Goal: Transaction & Acquisition: Purchase product/service

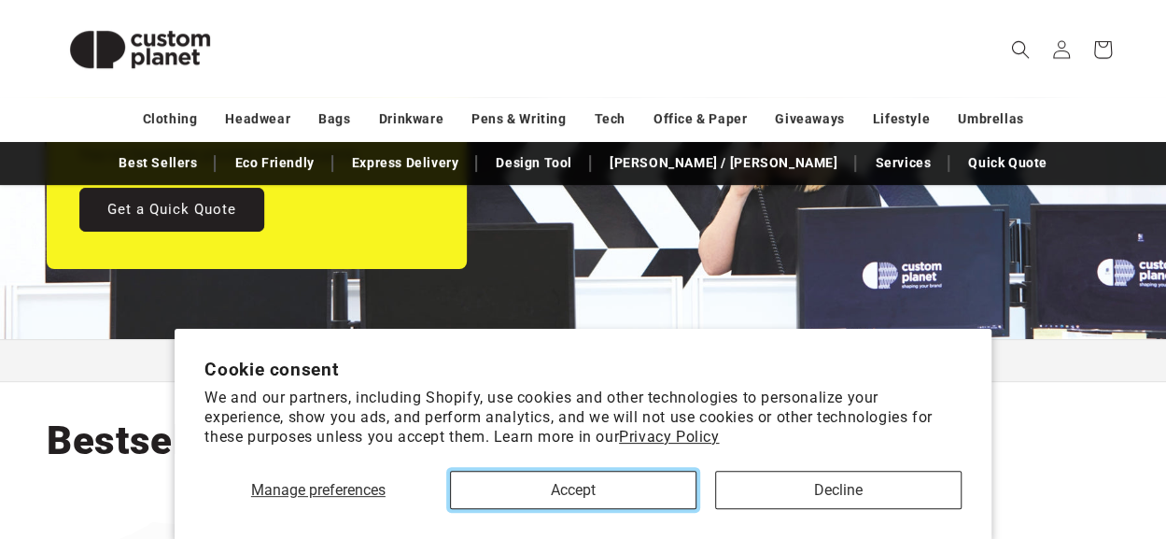
click at [523, 477] on button "Accept" at bounding box center [573, 490] width 247 height 38
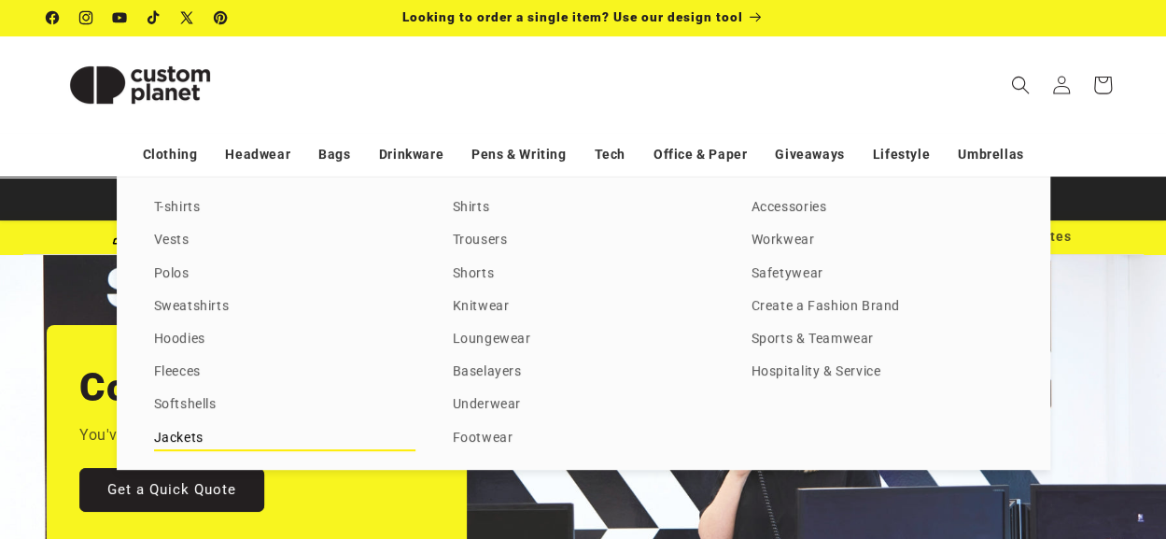
click at [185, 430] on link "Jackets" at bounding box center [284, 438] width 261 height 25
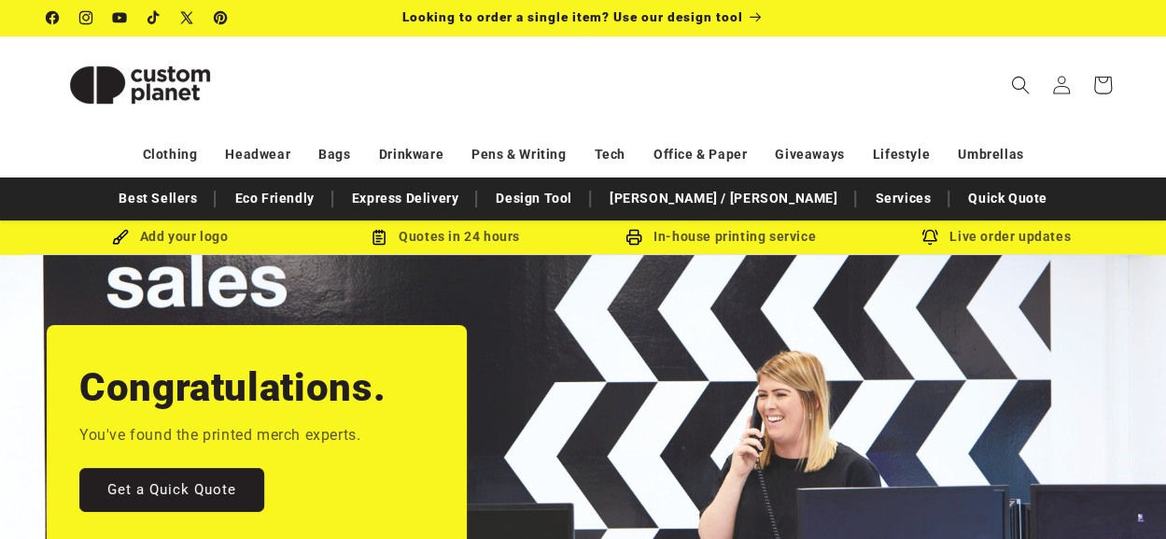
scroll to position [0, 197]
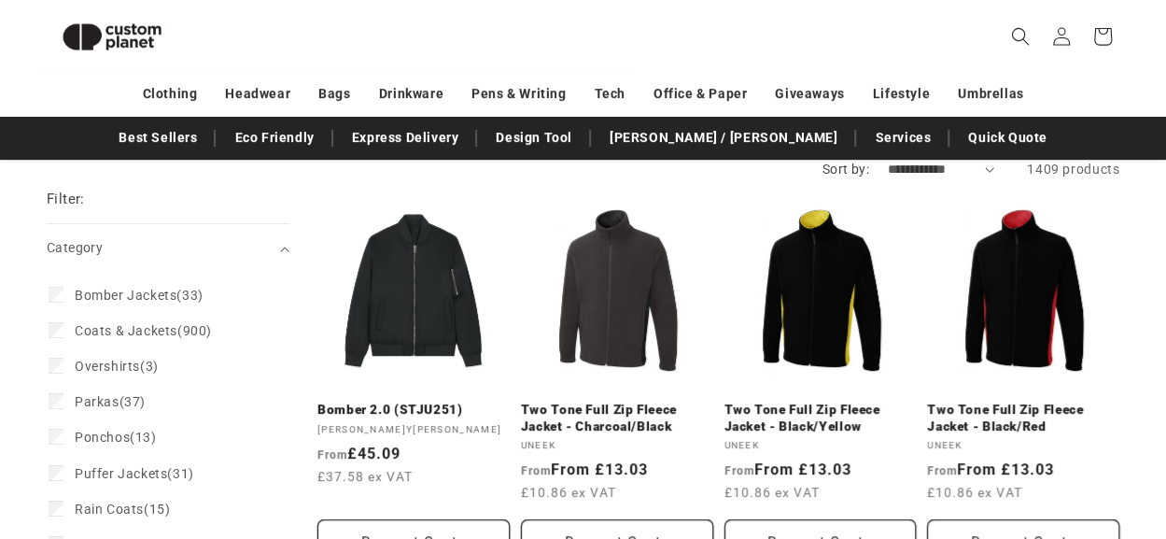
scroll to position [161, 0]
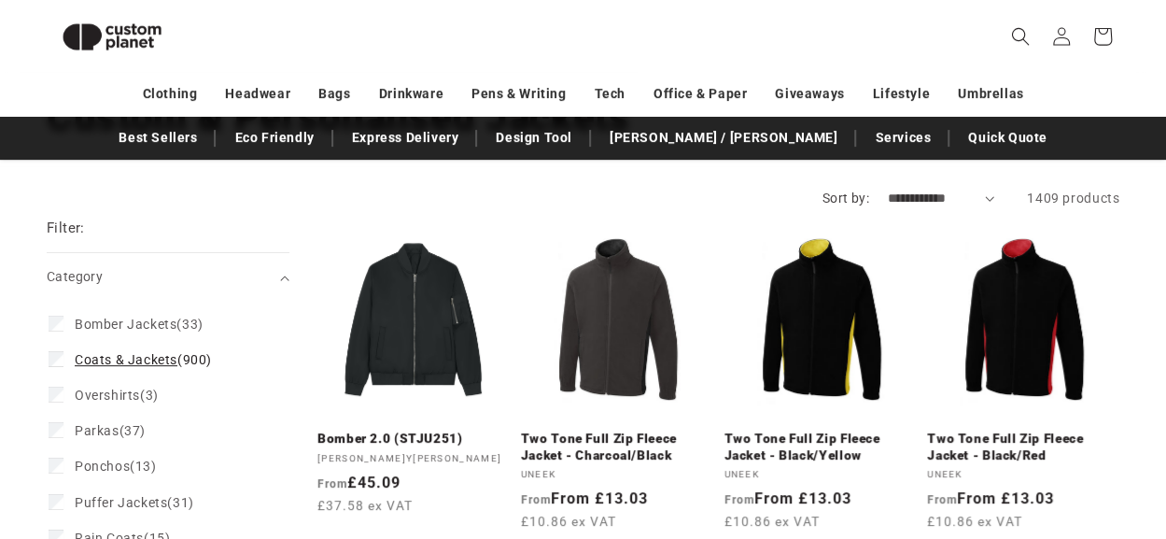
click at [148, 364] on span "Coats & Jackets" at bounding box center [126, 359] width 103 height 15
click at [138, 328] on span "Bomber Jackets" at bounding box center [126, 324] width 102 height 15
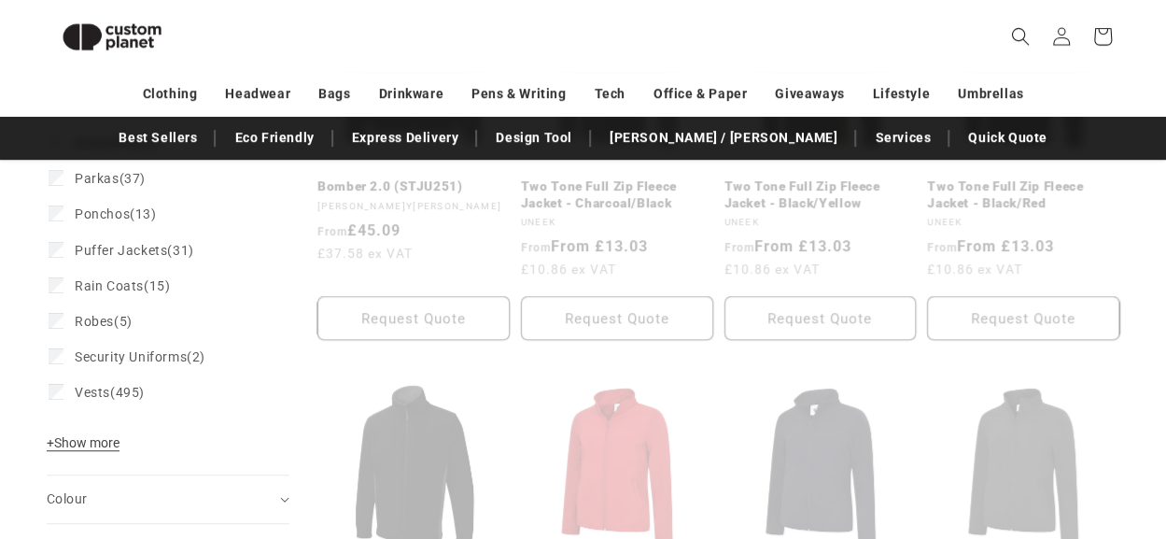
scroll to position [516, 0]
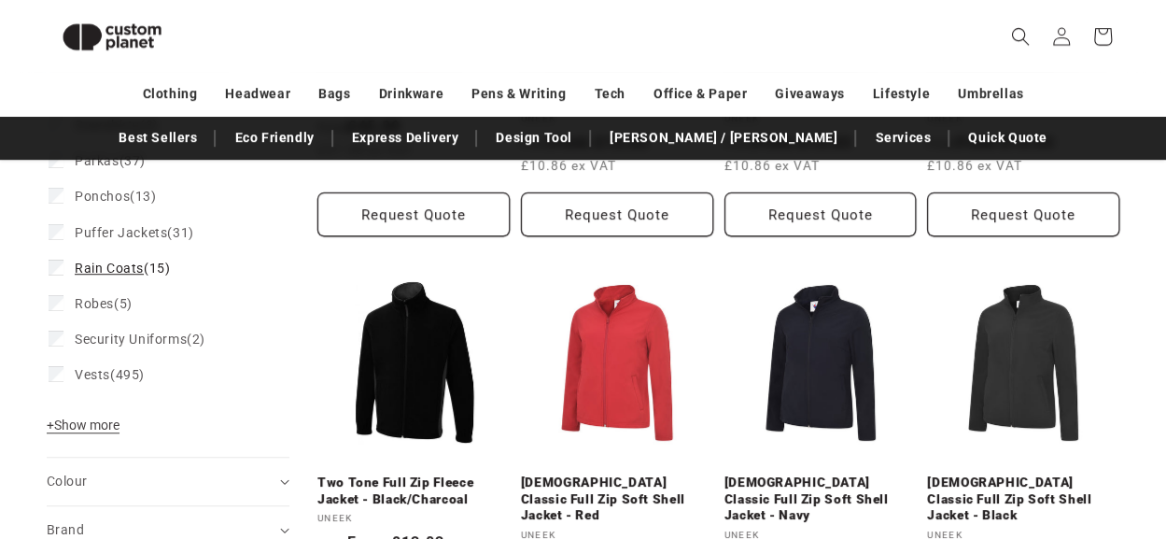
click at [135, 273] on span "Rain Coats" at bounding box center [109, 268] width 69 height 15
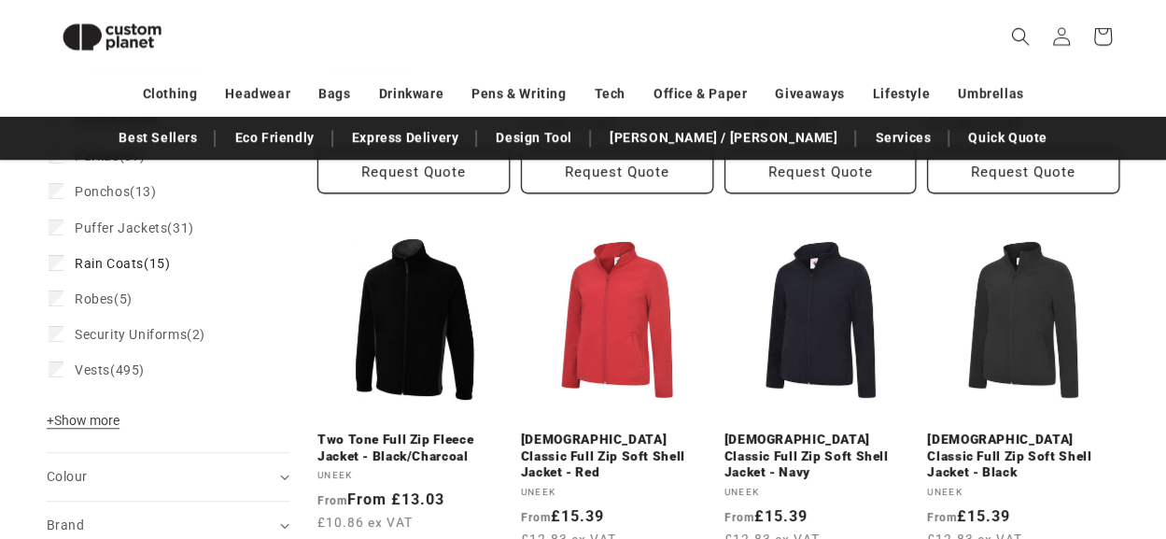
scroll to position [753, 0]
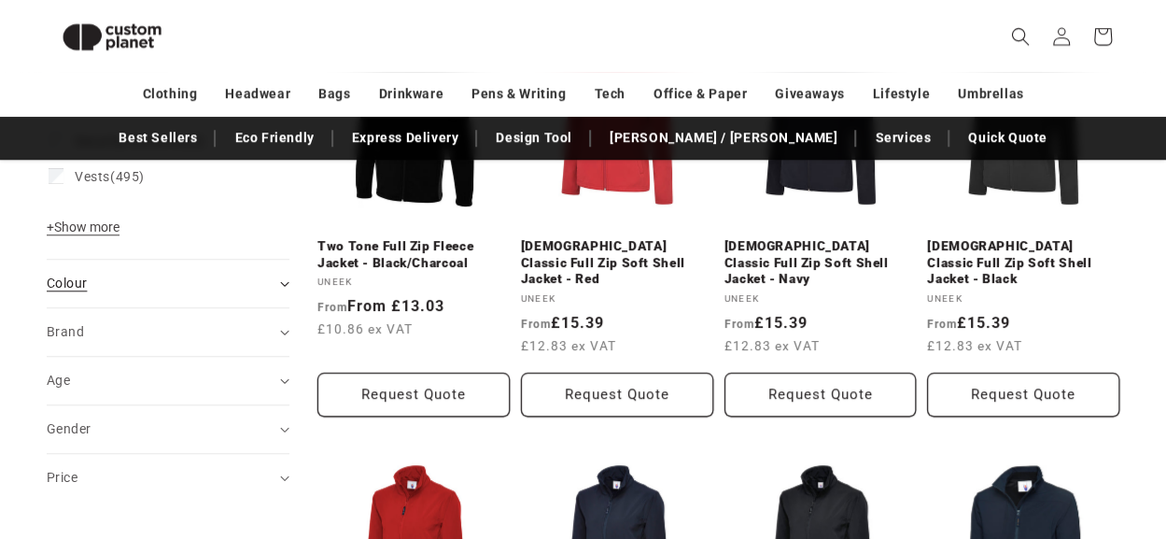
click at [240, 303] on summary "Colour (0)" at bounding box center [168, 284] width 243 height 48
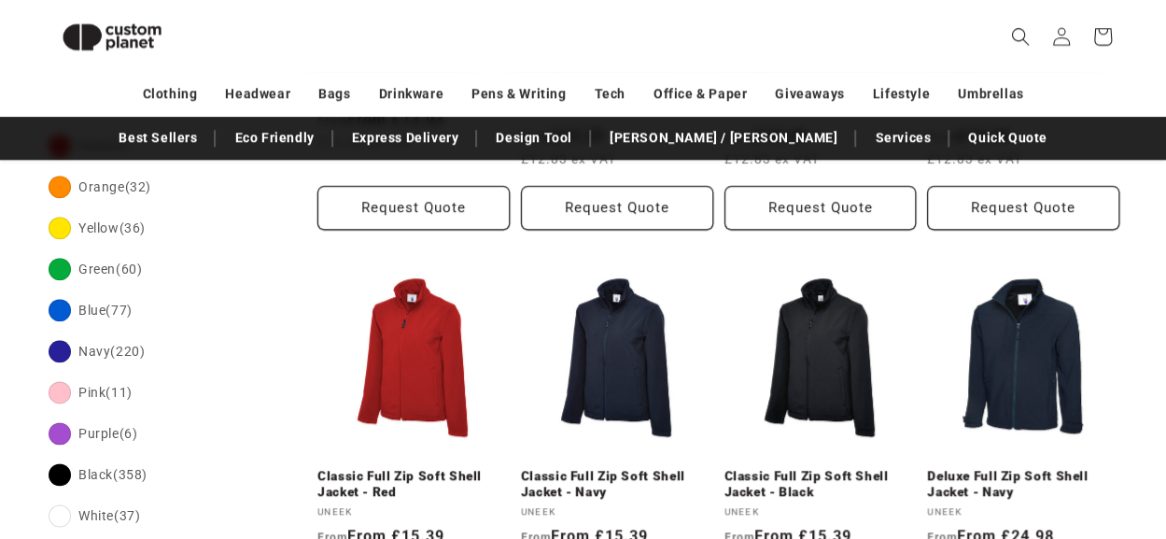
scroll to position [1033, 0]
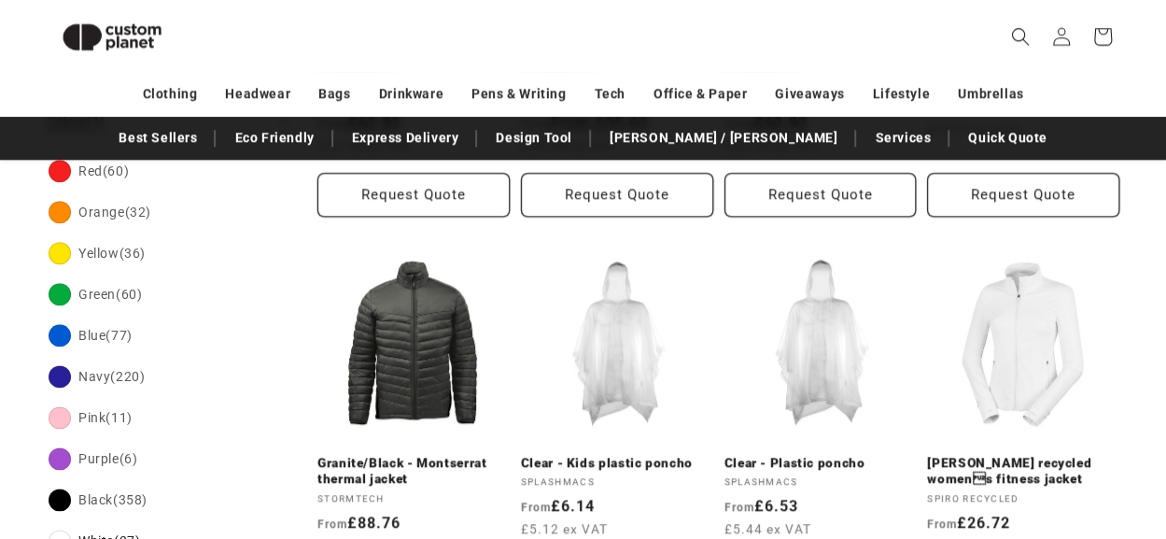
scroll to position [977, 0]
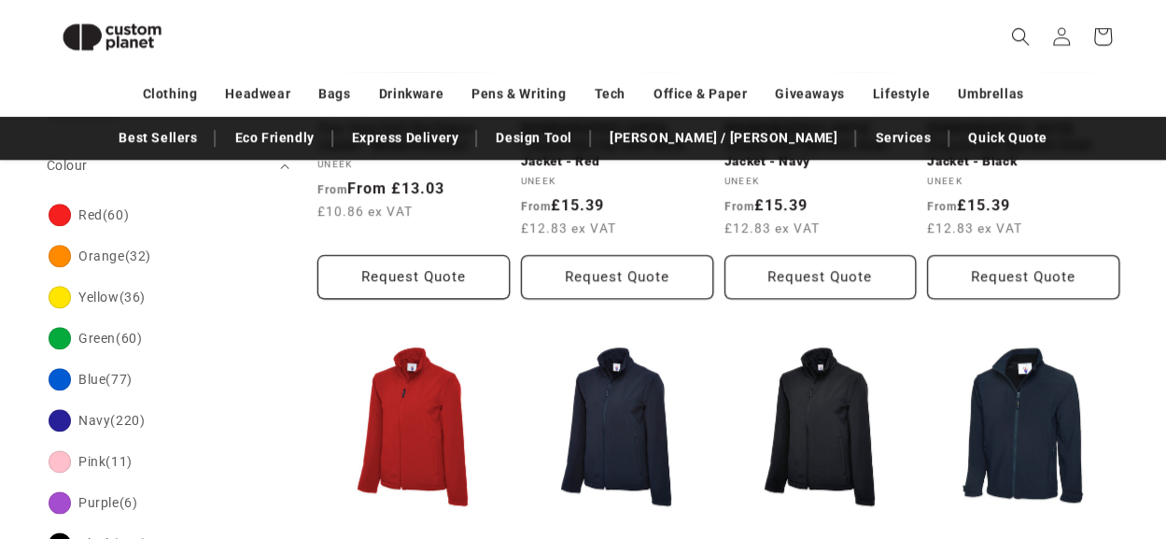
scroll to position [846, 0]
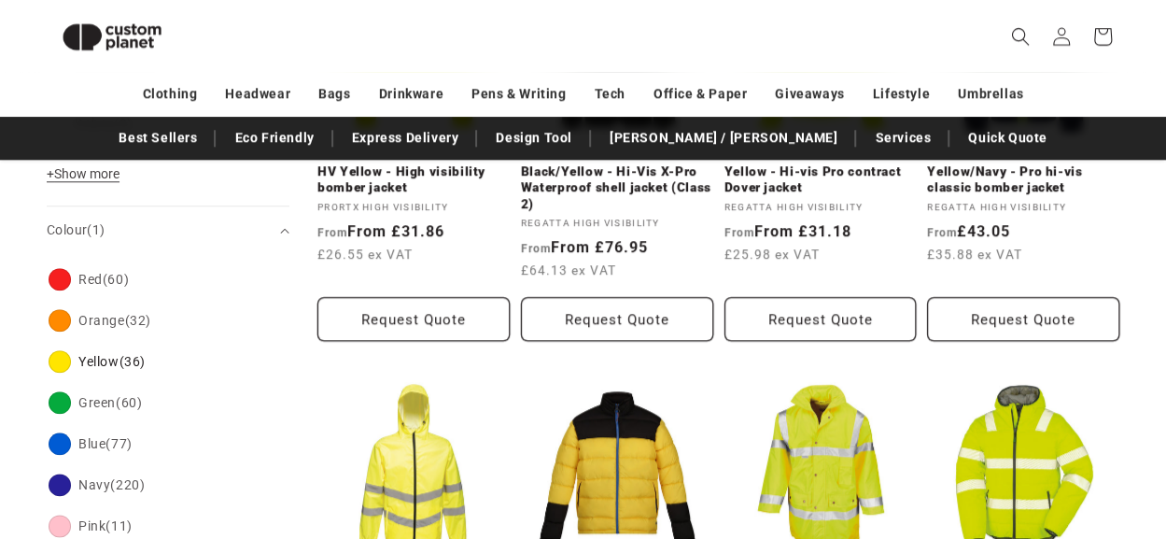
scroll to position [883, 0]
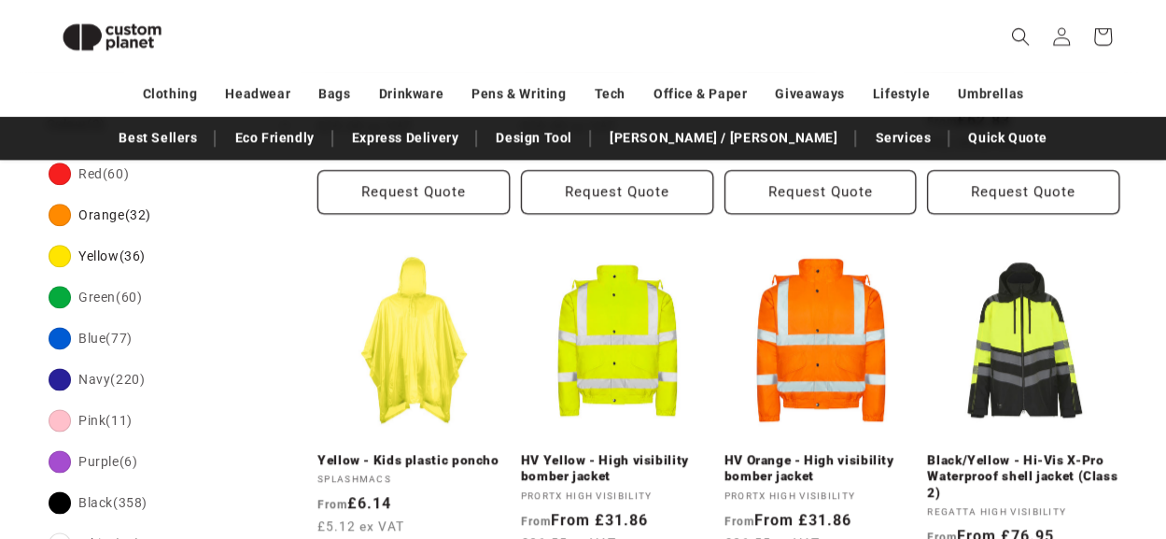
scroll to position [1016, 0]
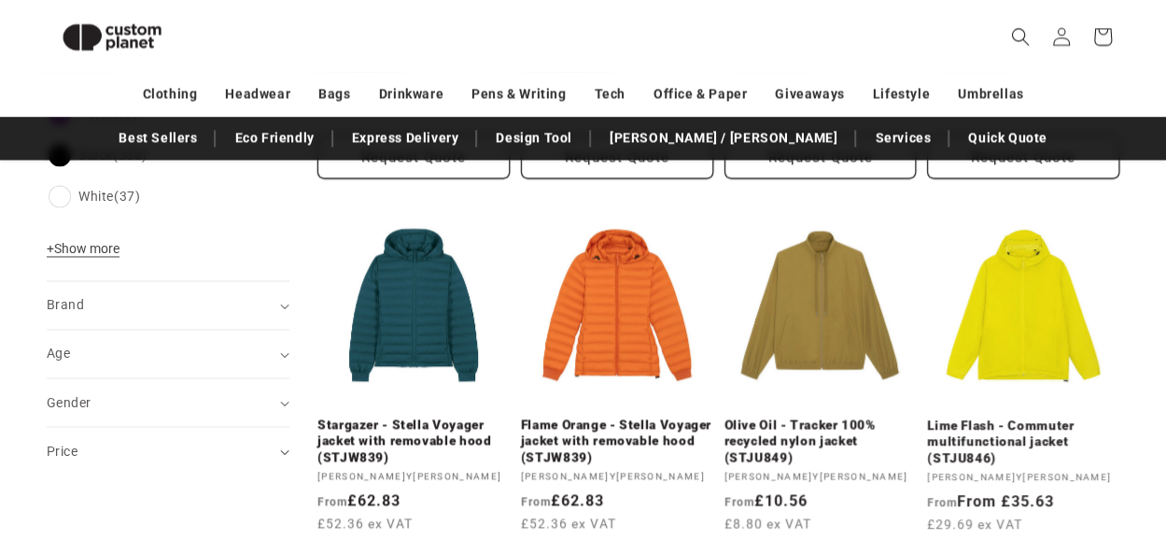
scroll to position [1375, 0]
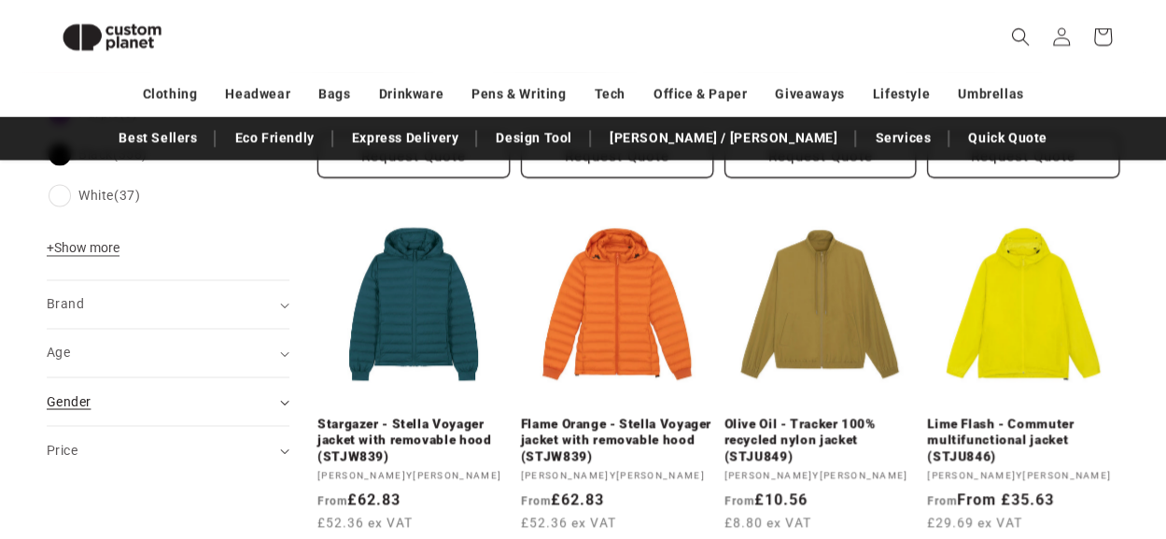
click at [235, 391] on div "Gender (0)" at bounding box center [160, 401] width 227 height 20
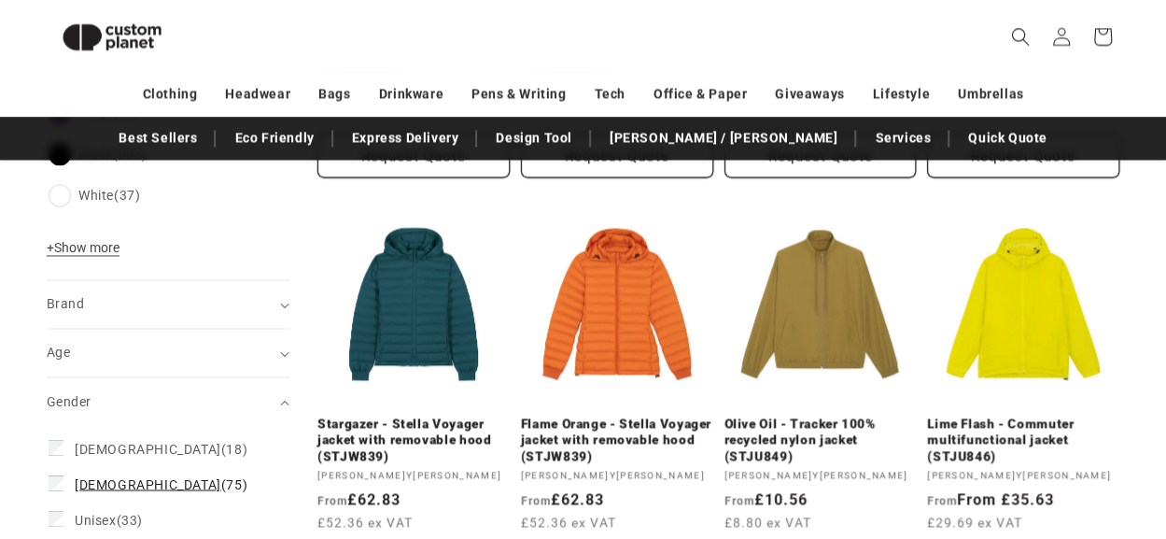
click at [123, 470] on label "Male (75) Male (75 products)" at bounding box center [163, 483] width 228 height 35
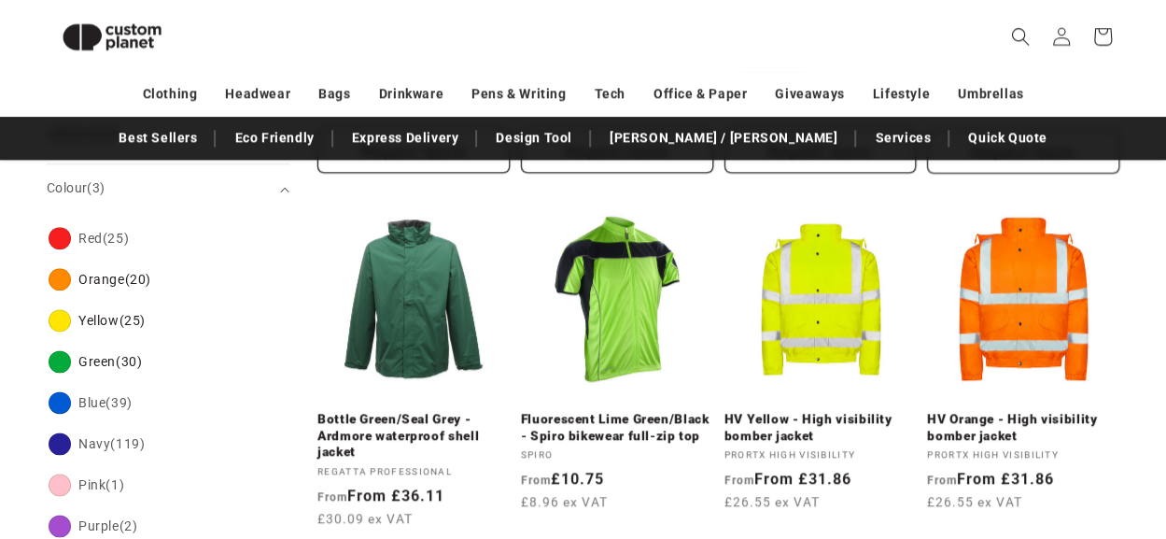
scroll to position [983, 0]
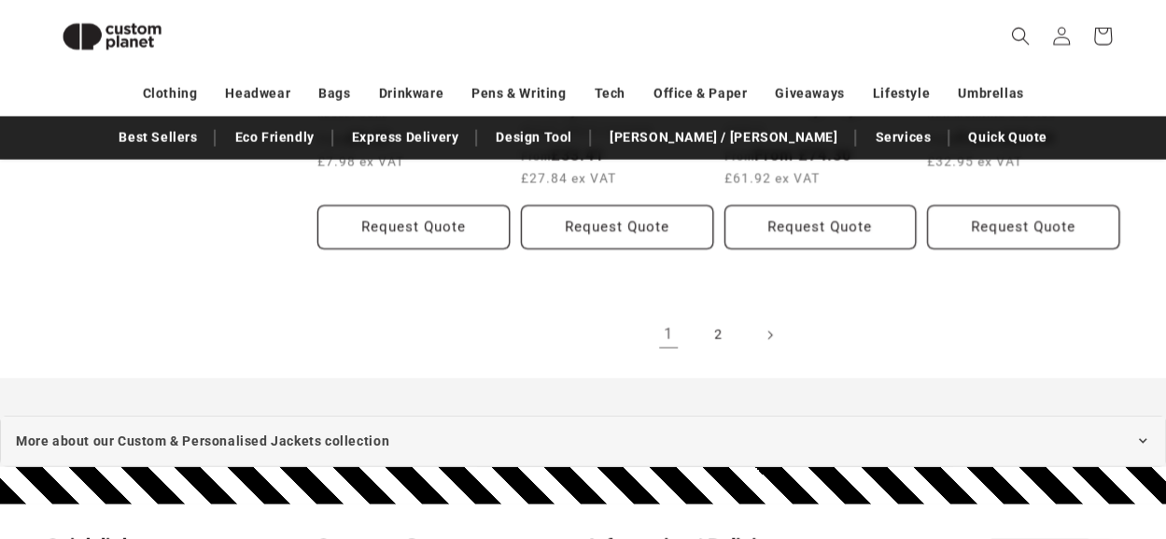
scroll to position [2122, 0]
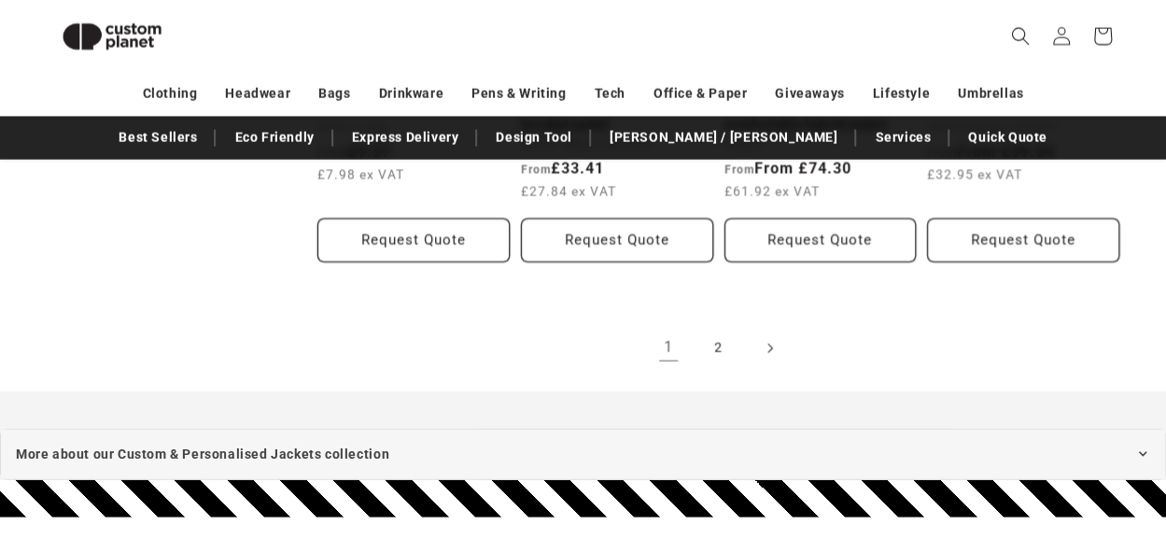
click at [750, 353] on link "Next page" at bounding box center [769, 348] width 41 height 41
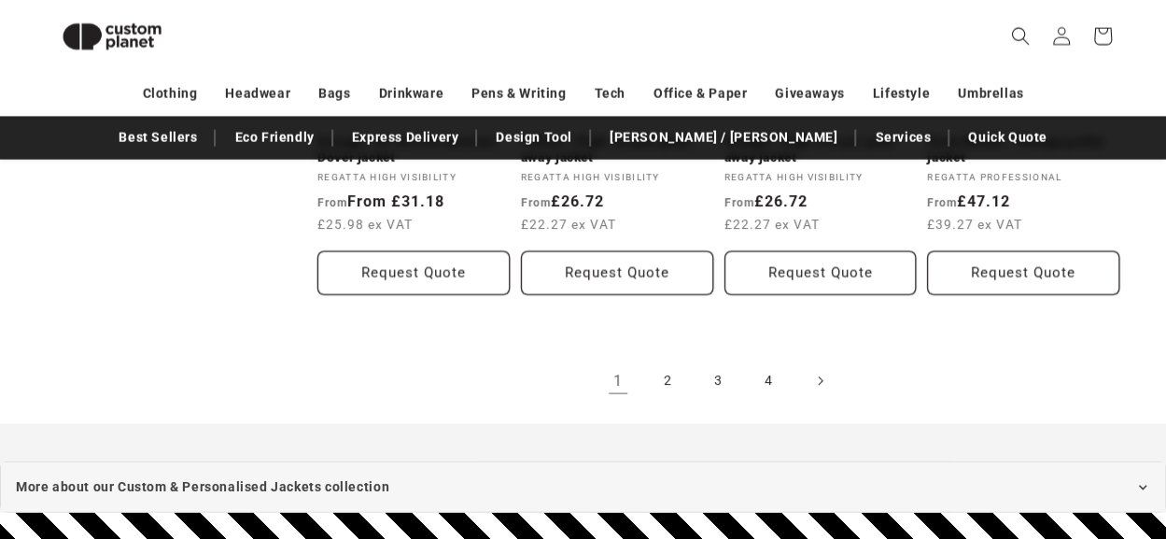
scroll to position [983, 0]
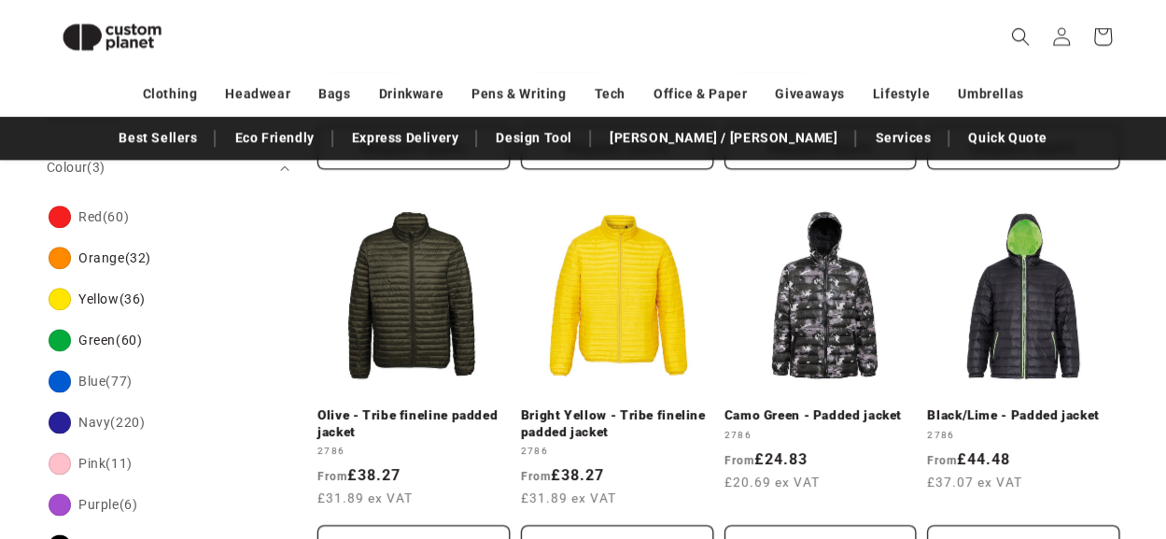
scroll to position [1373, 0]
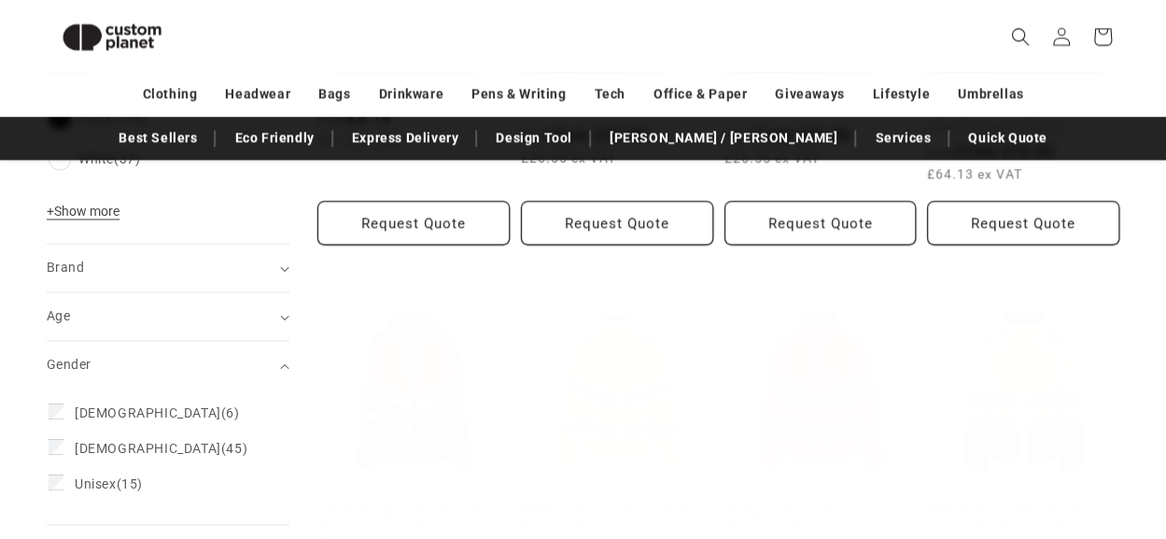
scroll to position [1016, 0]
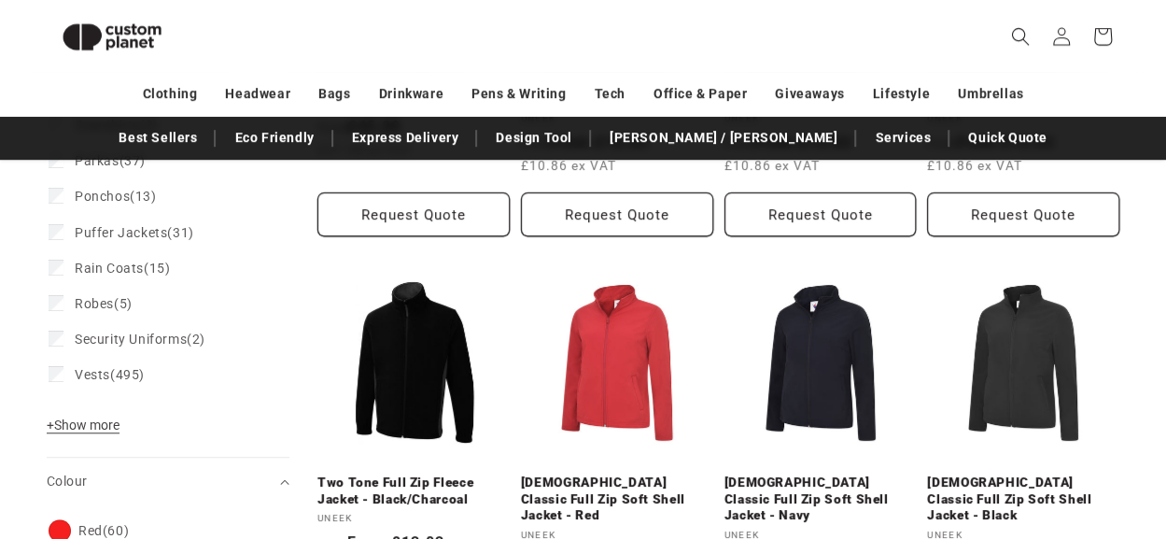
scroll to position [161, 0]
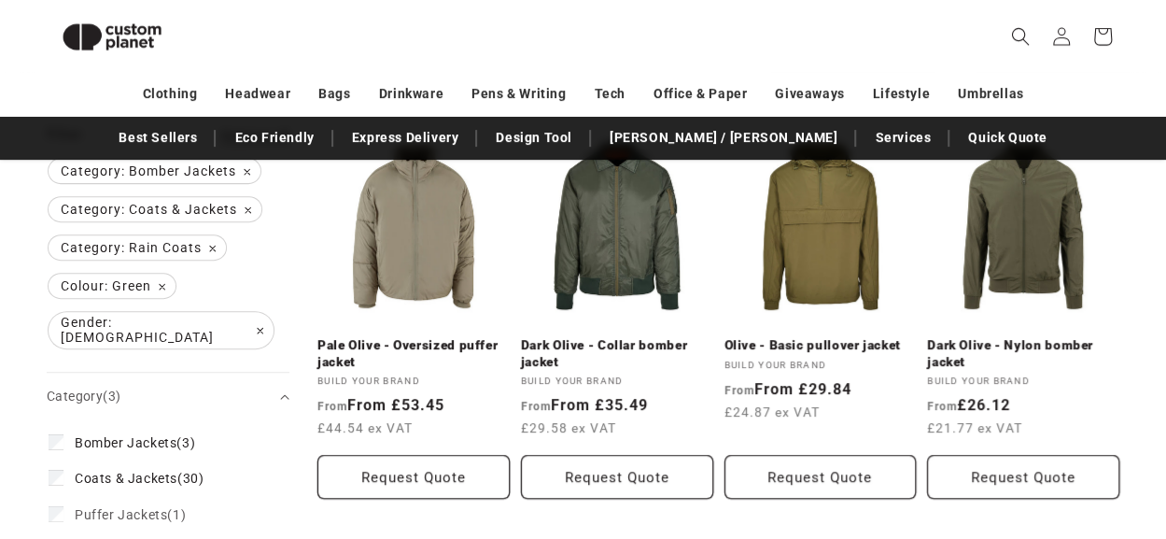
scroll to position [161, 0]
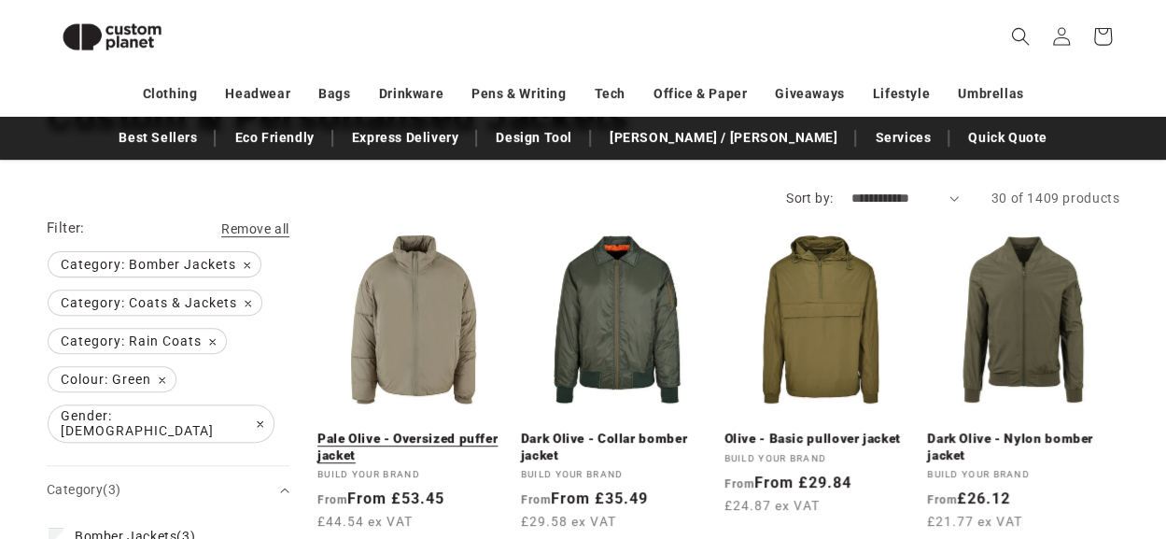
click at [388, 430] on link "Pale Olive - Oversized puffer jacket" at bounding box center [413, 446] width 192 height 33
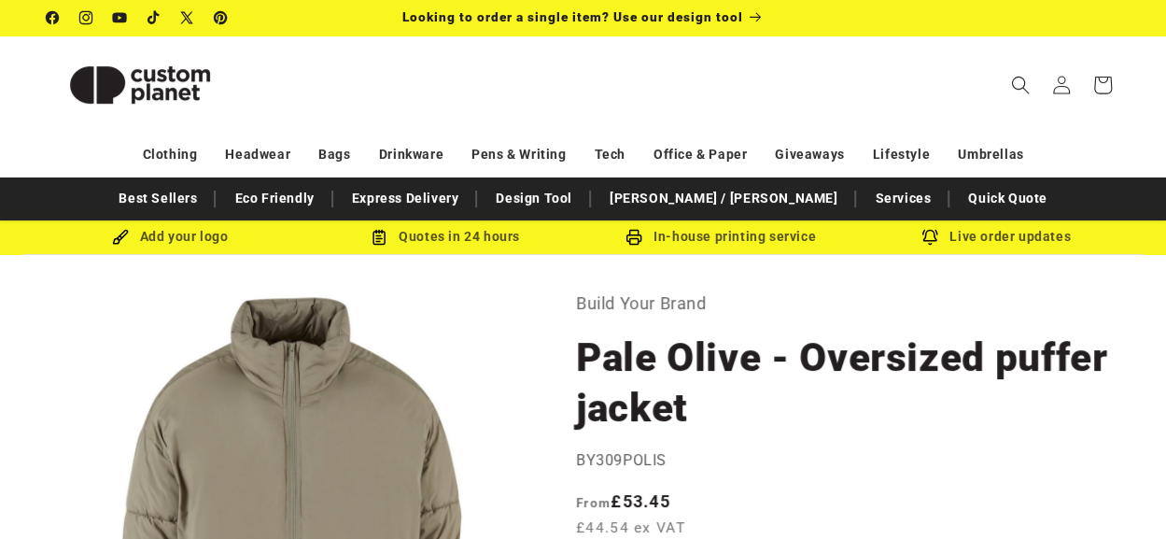
click at [176, 240] on div "Add your logo" at bounding box center [170, 236] width 275 height 23
click at [120, 238] on img at bounding box center [120, 237] width 17 height 17
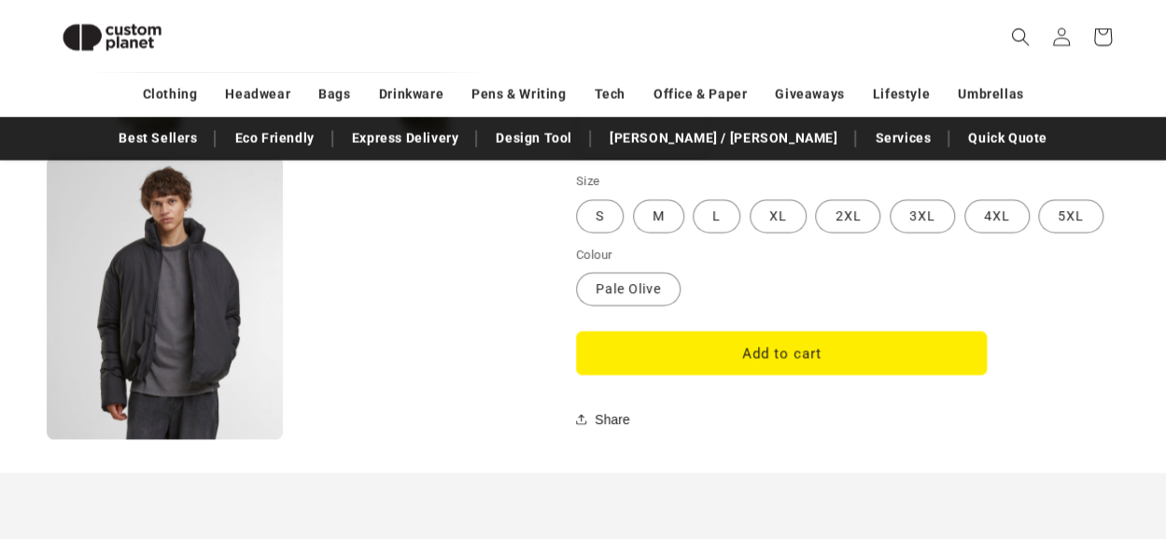
scroll to position [1282, 0]
